Goal: Navigation & Orientation: Go to known website

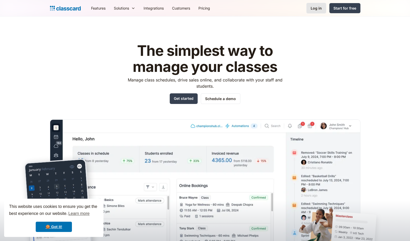
click at [313, 10] on div "Log in" at bounding box center [316, 7] width 11 height 5
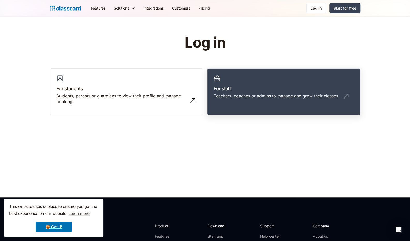
click at [282, 87] on h3 "For staff" at bounding box center [284, 88] width 140 height 7
